Goal: Information Seeking & Learning: Learn about a topic

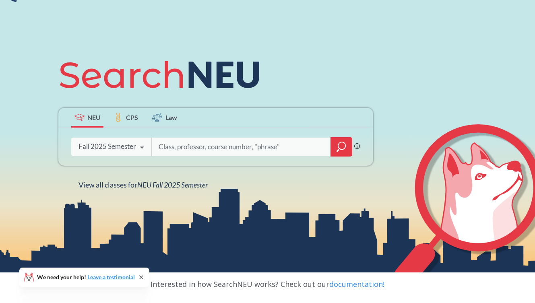
scroll to position [70, 0]
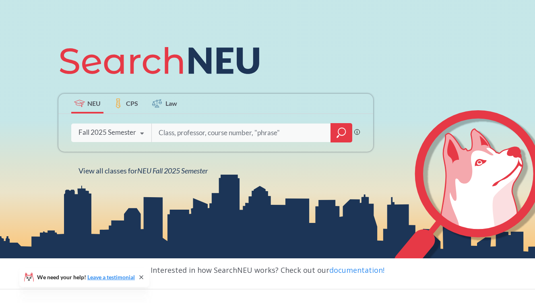
click at [199, 131] on input "search" at bounding box center [241, 132] width 167 height 17
type input "[PERSON_NAME]"
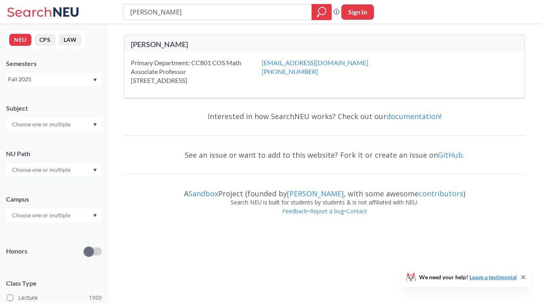
click at [200, 64] on div "Primary Department: [STREET_ADDRESS]" at bounding box center [196, 71] width 131 height 27
click at [95, 126] on icon "Dropdown arrow" at bounding box center [95, 124] width 4 height 3
click at [58, 160] on div "MATH ( 68 )" at bounding box center [55, 158] width 91 height 9
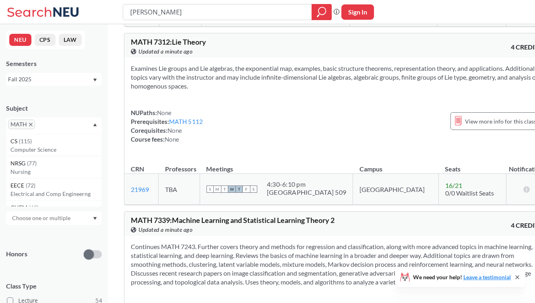
scroll to position [11275, 0]
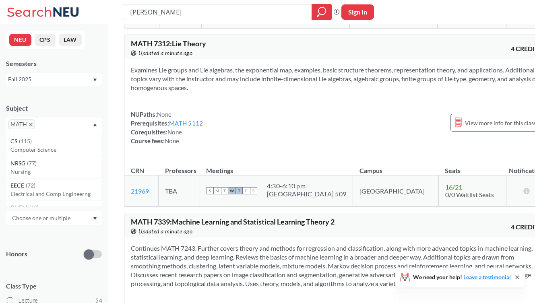
click at [221, 218] on div "MATH 7339 : Machine Learning and Statistical Learning Theory 2 View this course…" at bounding box center [234, 227] width 206 height 18
click at [221, 244] on section "Continues MATH 7243. Further covers theory and methods for regression and class…" at bounding box center [336, 266] width 411 height 44
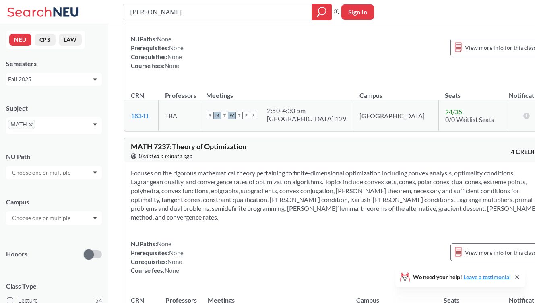
scroll to position [10589, 0]
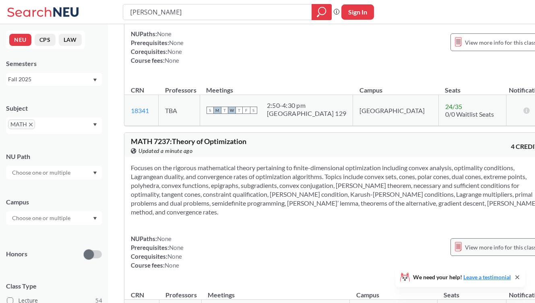
click at [474, 242] on span "View more info for this class" at bounding box center [500, 247] width 71 height 10
